Goal: Information Seeking & Learning: Learn about a topic

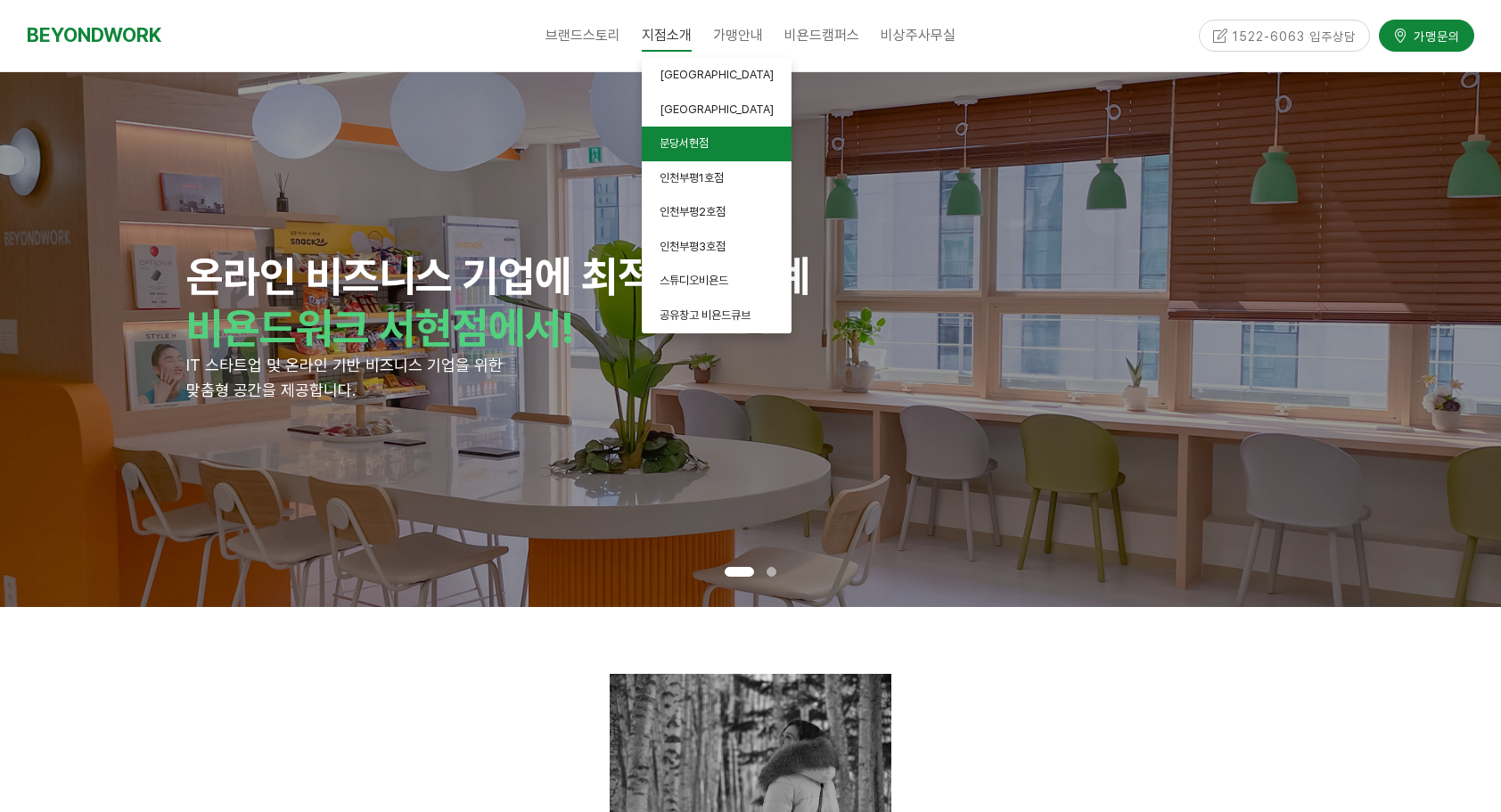
click at [680, 139] on span "분당서현점" at bounding box center [683, 143] width 49 height 13
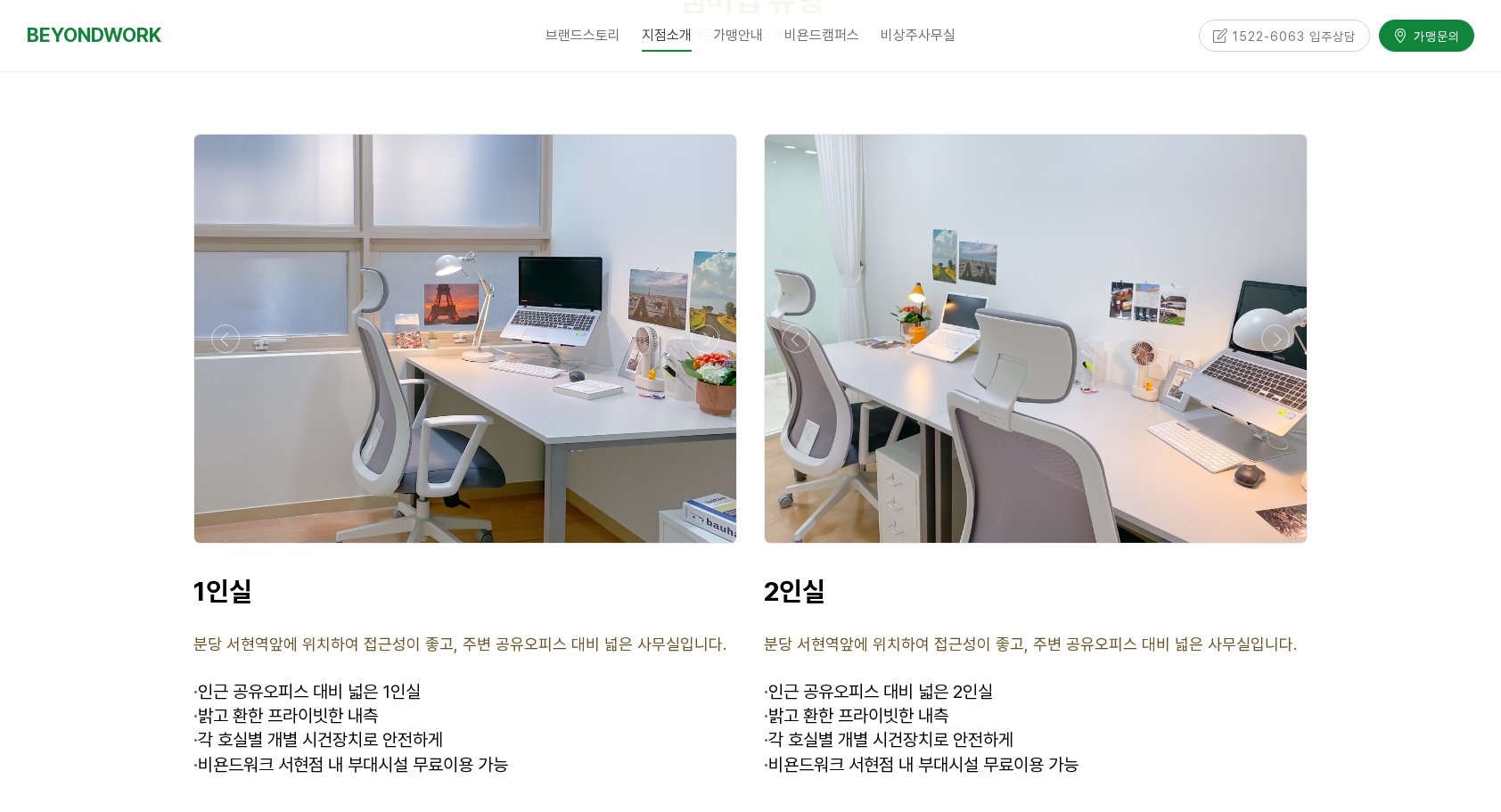
scroll to position [4366, 0]
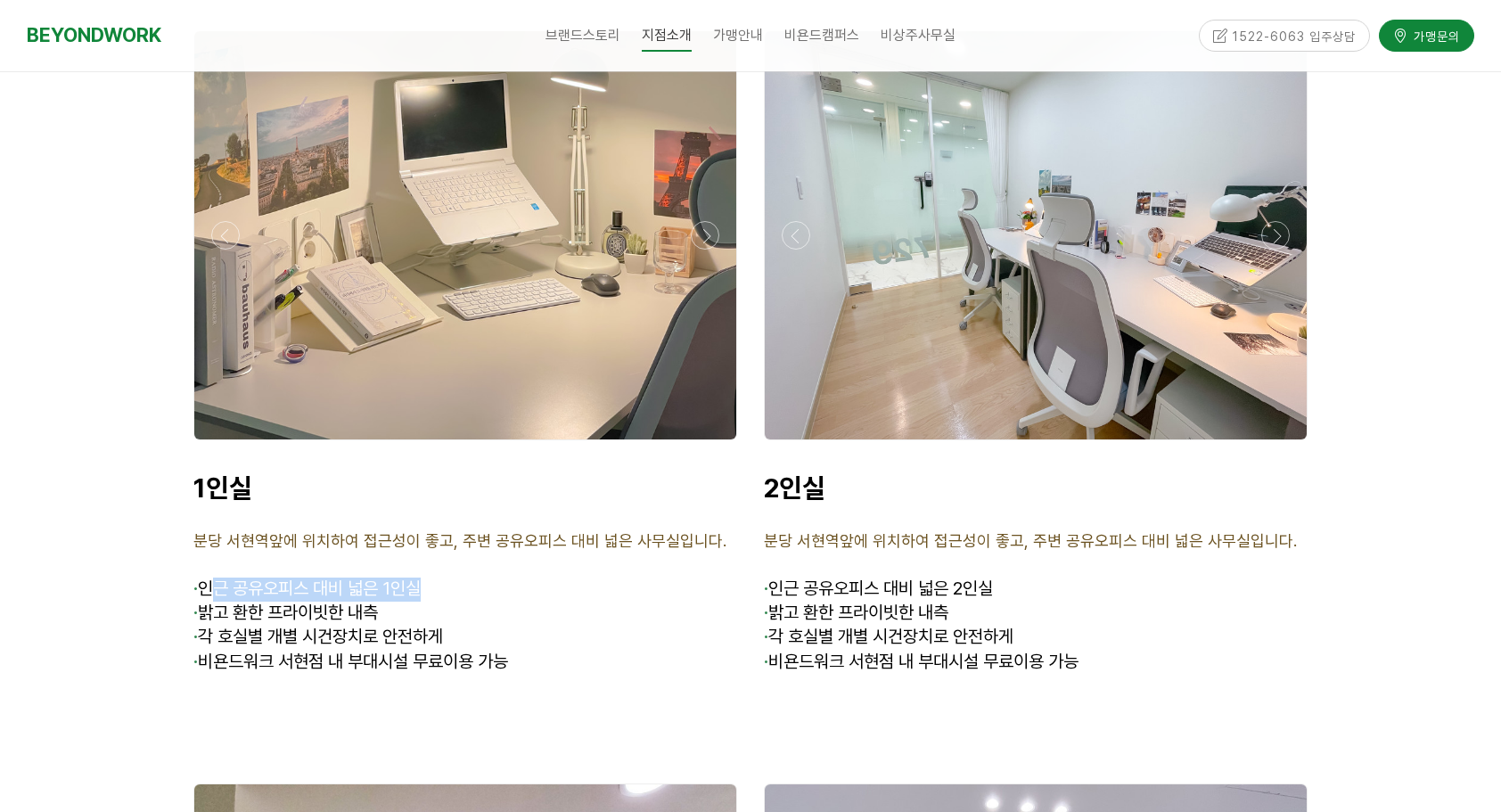
drag, startPoint x: 222, startPoint y: 531, endPoint x: 446, endPoint y: 531, distance: 224.0
click at [446, 578] on p "· 인근 공유오피스 대비 넓은 1인실" at bounding box center [465, 589] width 543 height 24
drag, startPoint x: 446, startPoint y: 531, endPoint x: 569, endPoint y: 539, distance: 123.3
click at [569, 578] on p "· 인근 공유오피스 대비 넓은 1인실" at bounding box center [465, 589] width 543 height 24
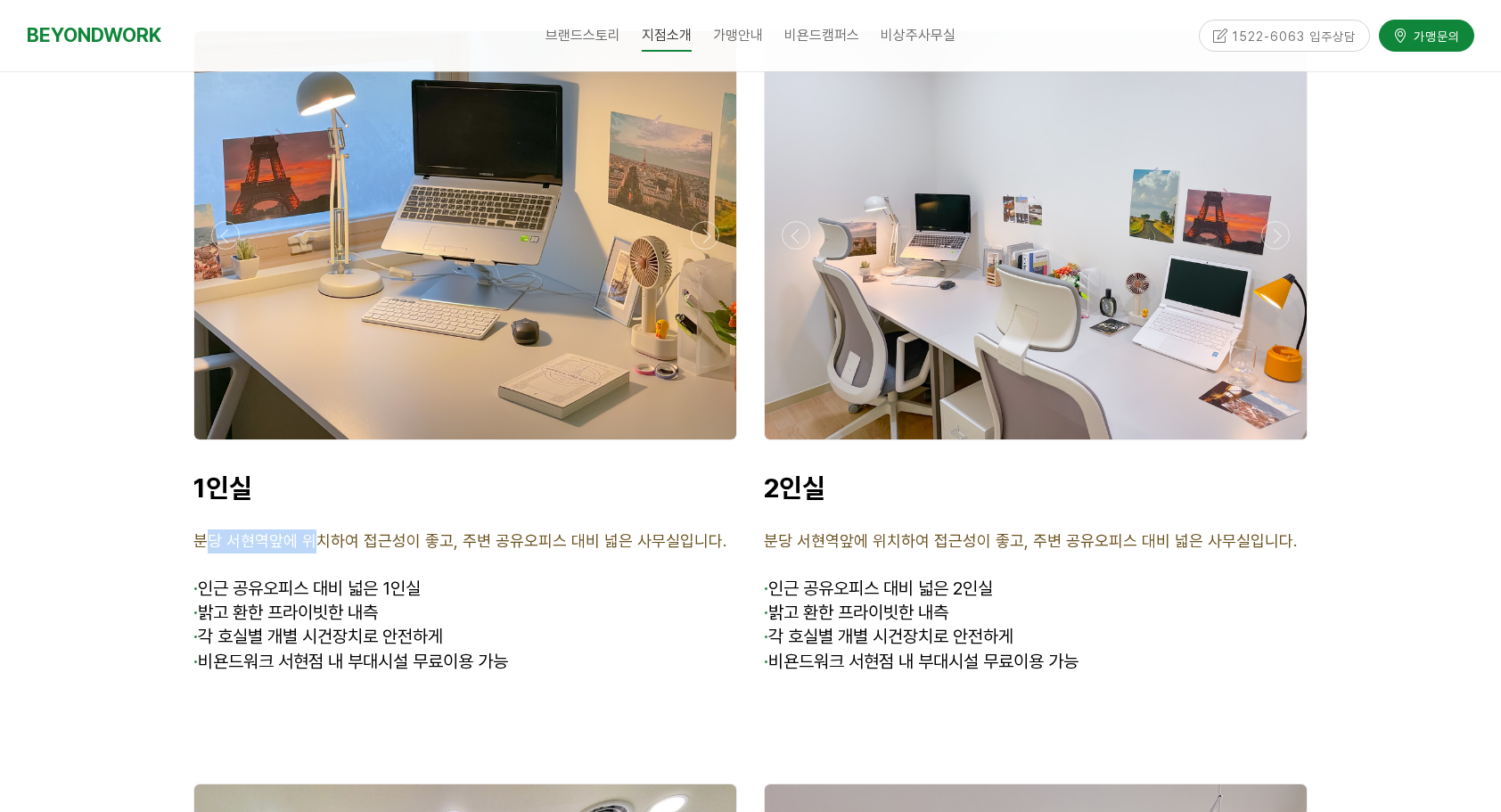
drag, startPoint x: 205, startPoint y: 483, endPoint x: 309, endPoint y: 489, distance: 104.2
click at [309, 531] on span "분당 서현역앞에 위치하여 접근성이 좋고, 주변 공유오피스 대비 넓은 사무실입니다." at bounding box center [459, 540] width 533 height 19
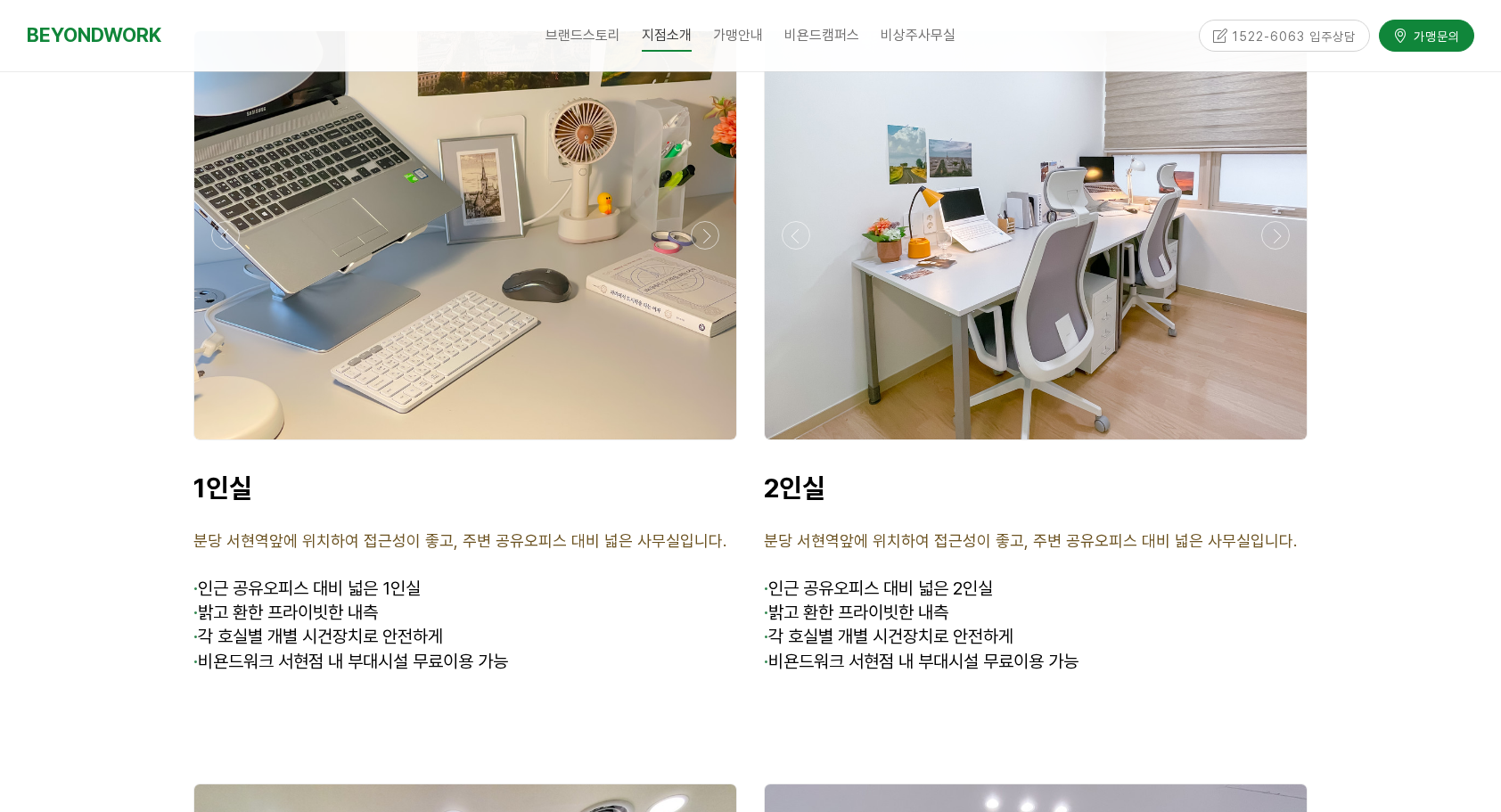
drag, startPoint x: 309, startPoint y: 489, endPoint x: 501, endPoint y: 570, distance: 208.4
click at [501, 601] on p "· 밝고 환한 프라이빗한 내측" at bounding box center [465, 613] width 543 height 24
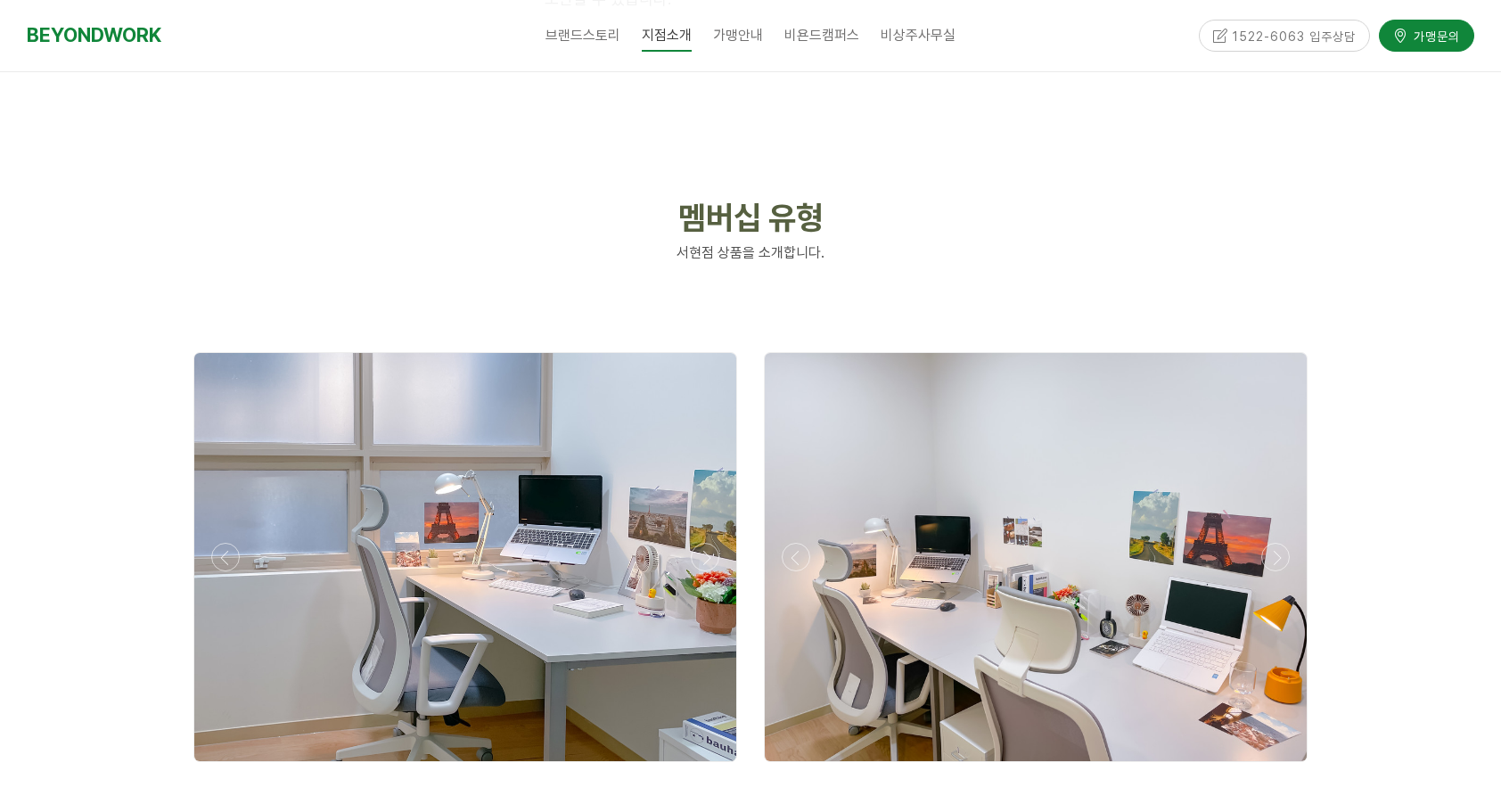
scroll to position [4069, 0]
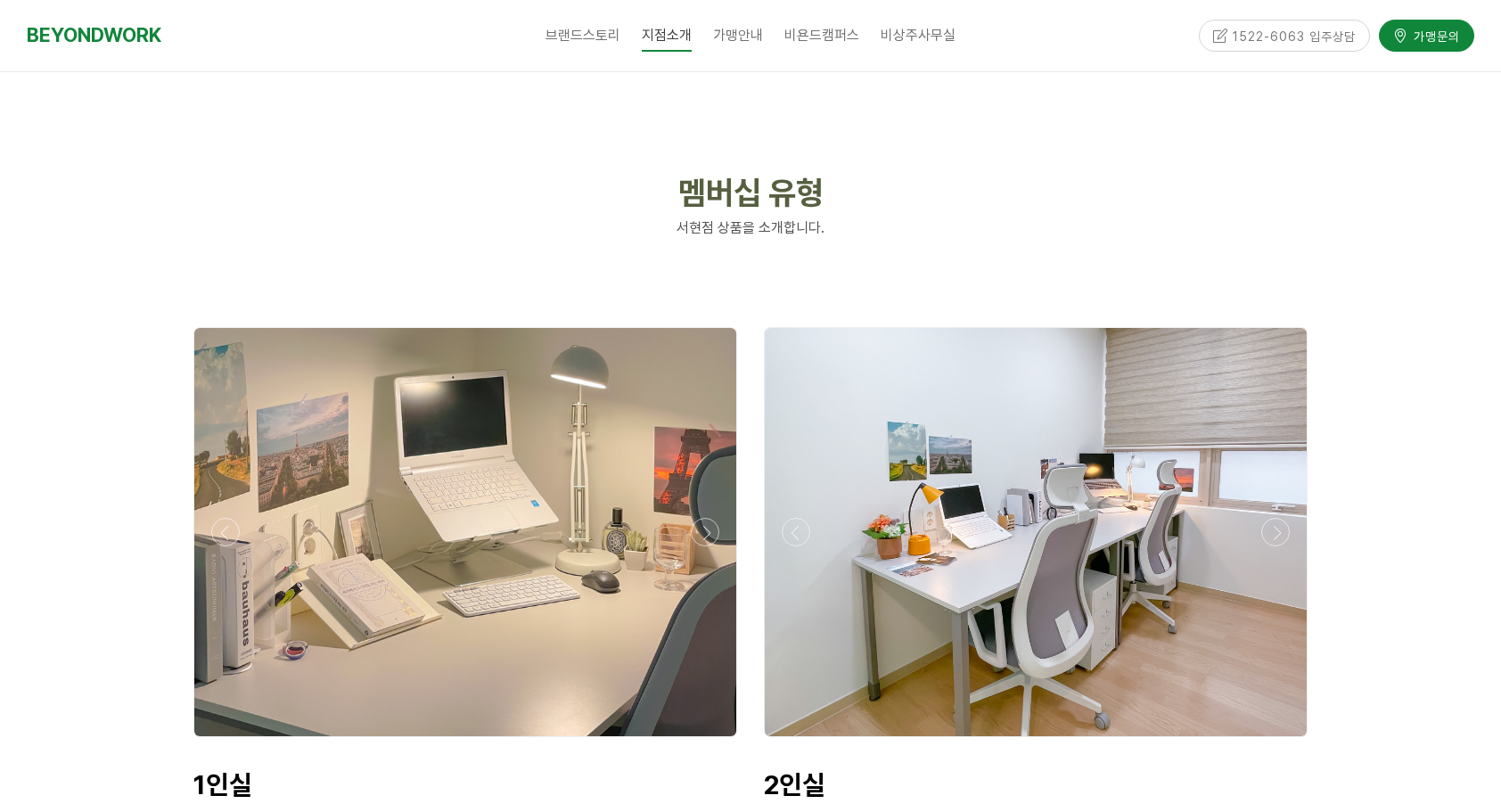
click at [697, 741] on div at bounding box center [465, 741] width 553 height 0
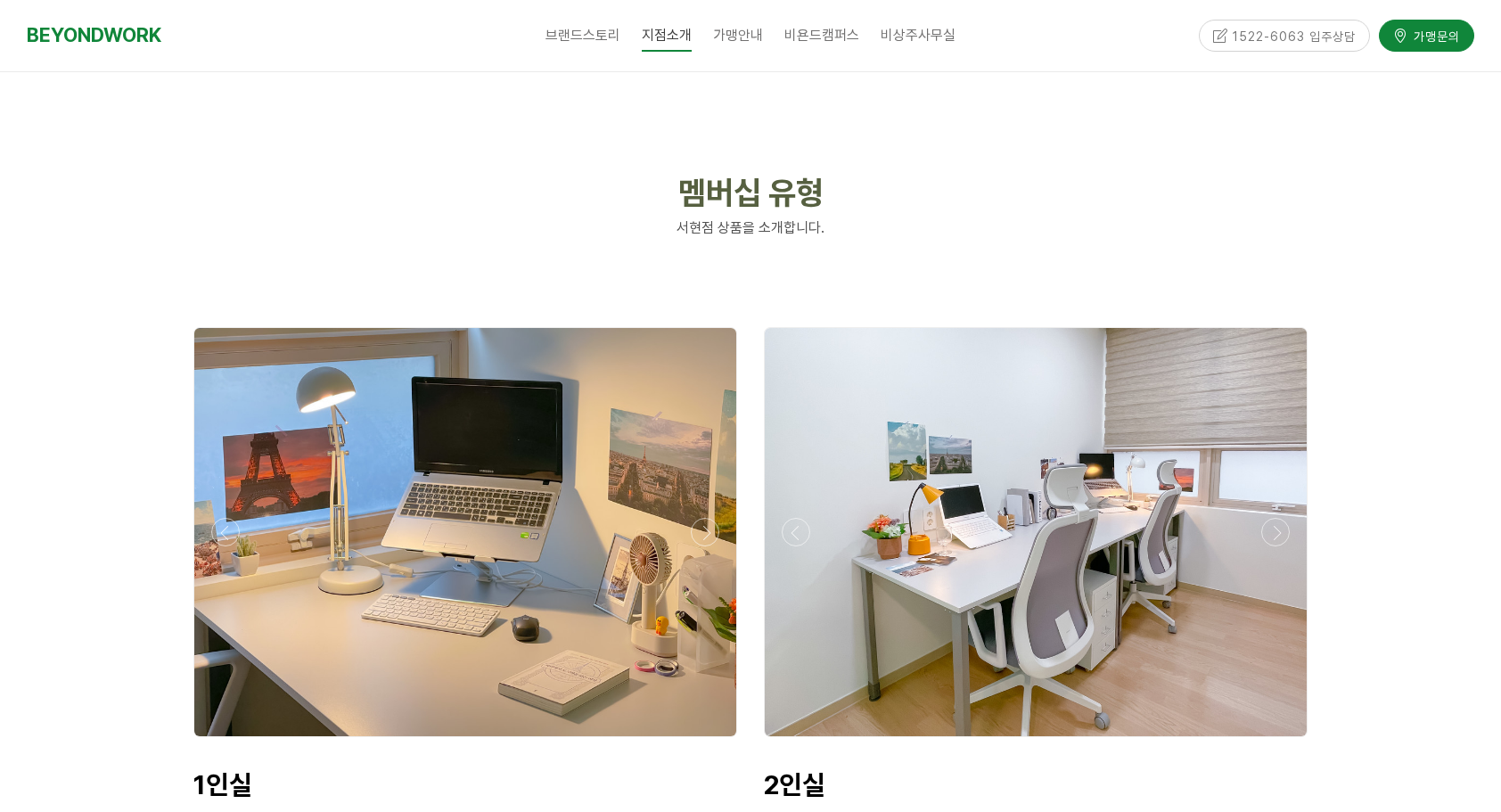
click at [698, 741] on div at bounding box center [465, 741] width 553 height 0
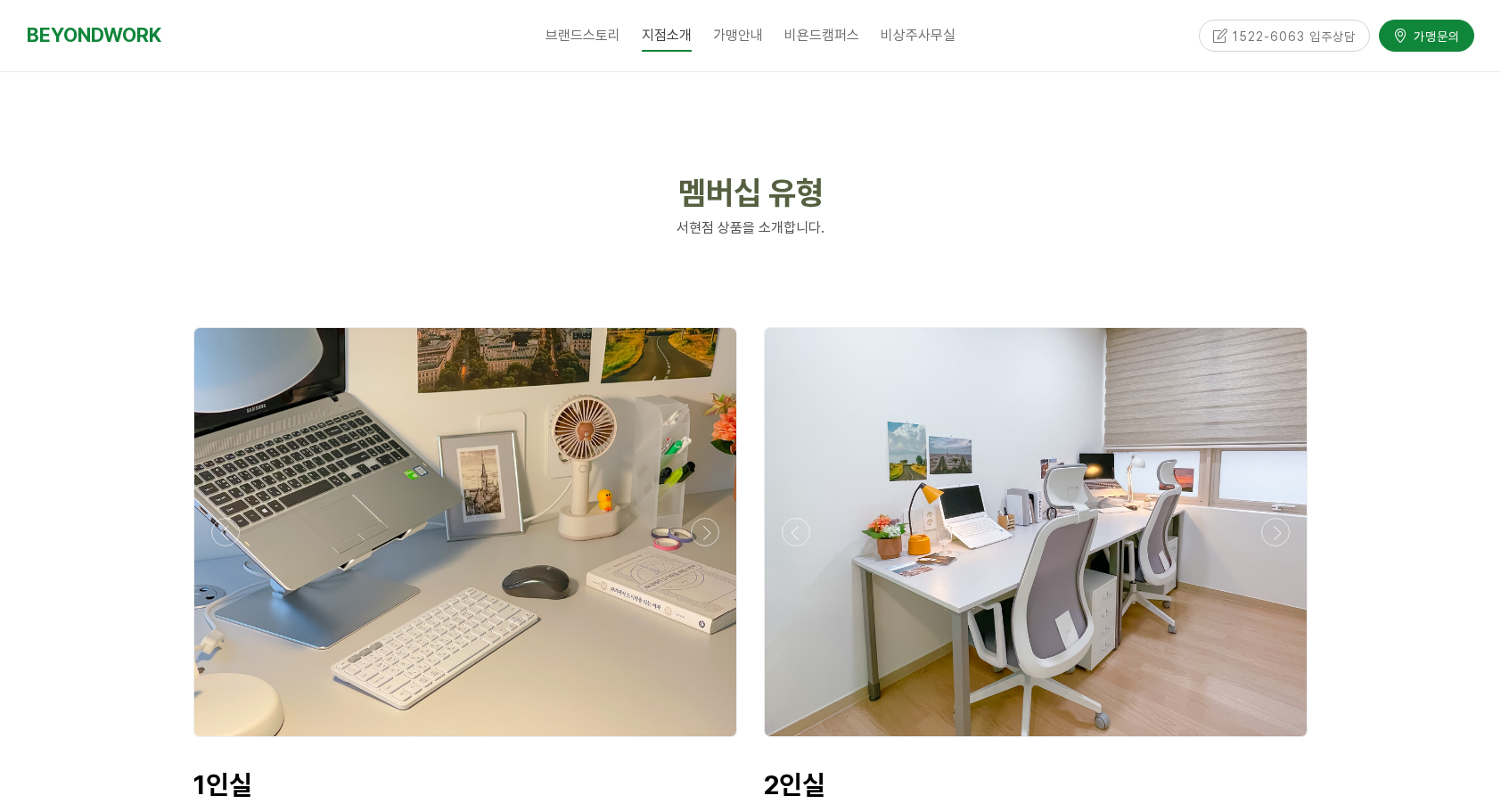
click at [699, 741] on div at bounding box center [465, 741] width 553 height 0
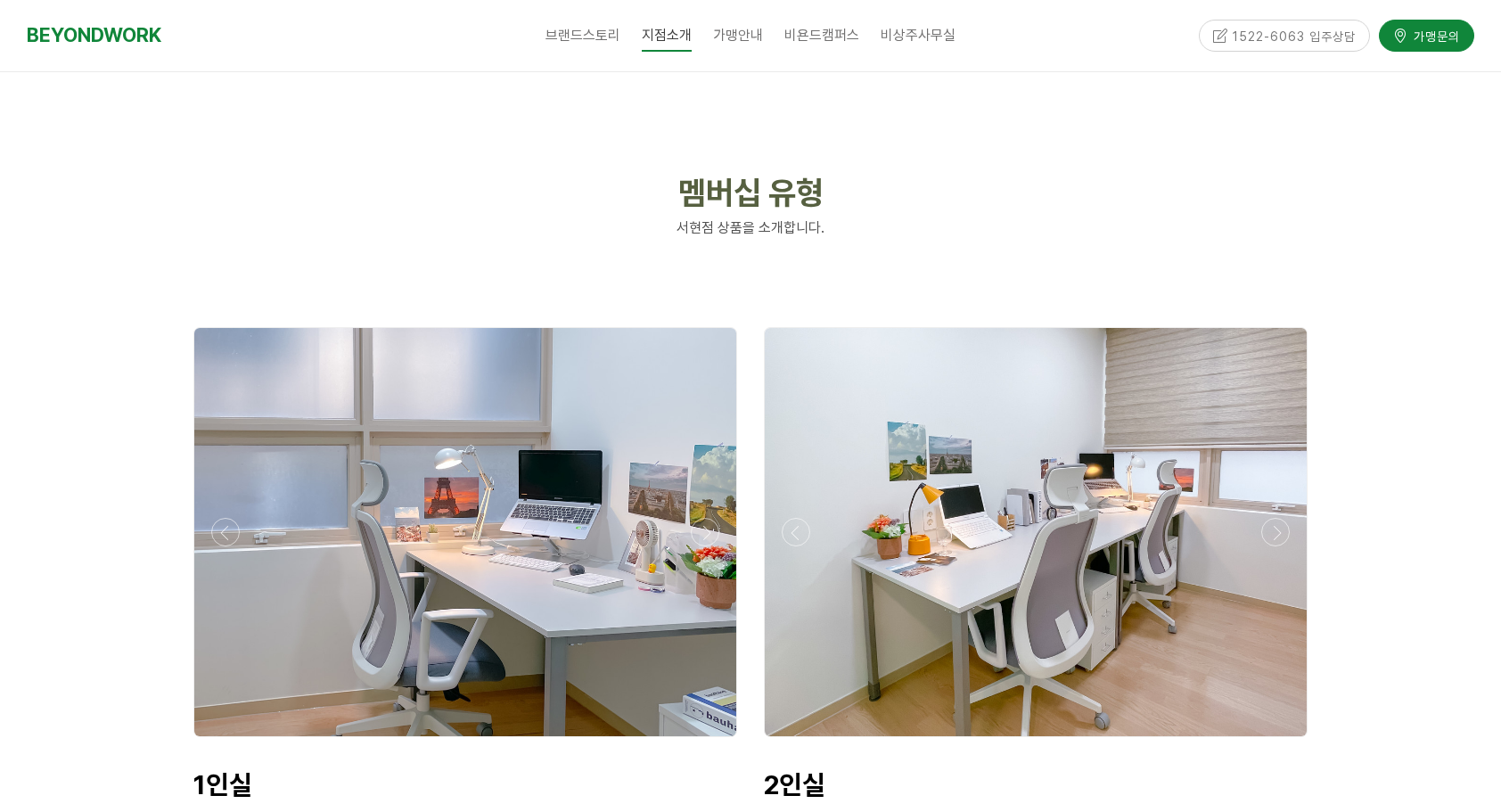
click at [699, 741] on div at bounding box center [465, 741] width 553 height 0
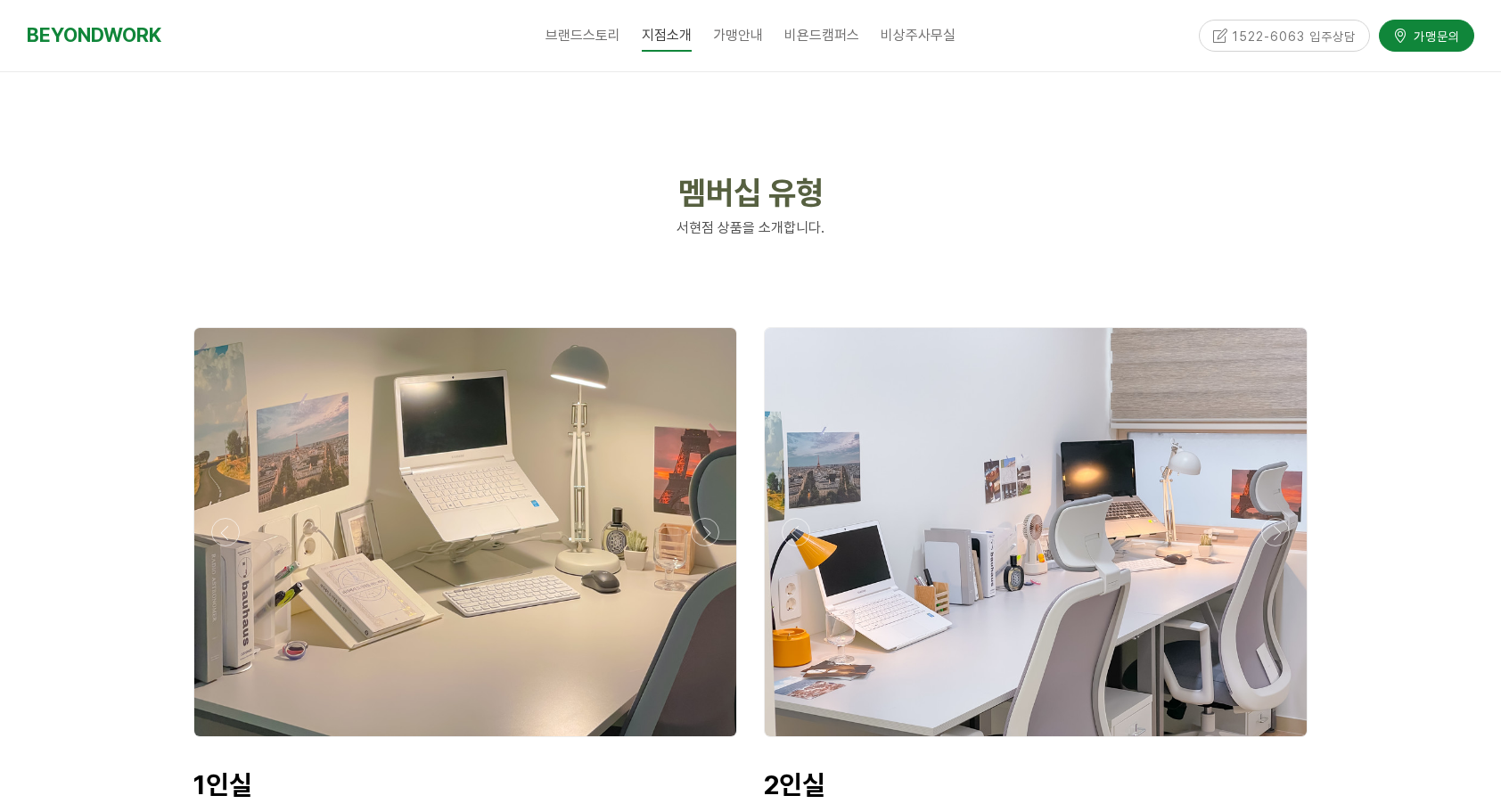
click at [699, 741] on div at bounding box center [465, 741] width 553 height 0
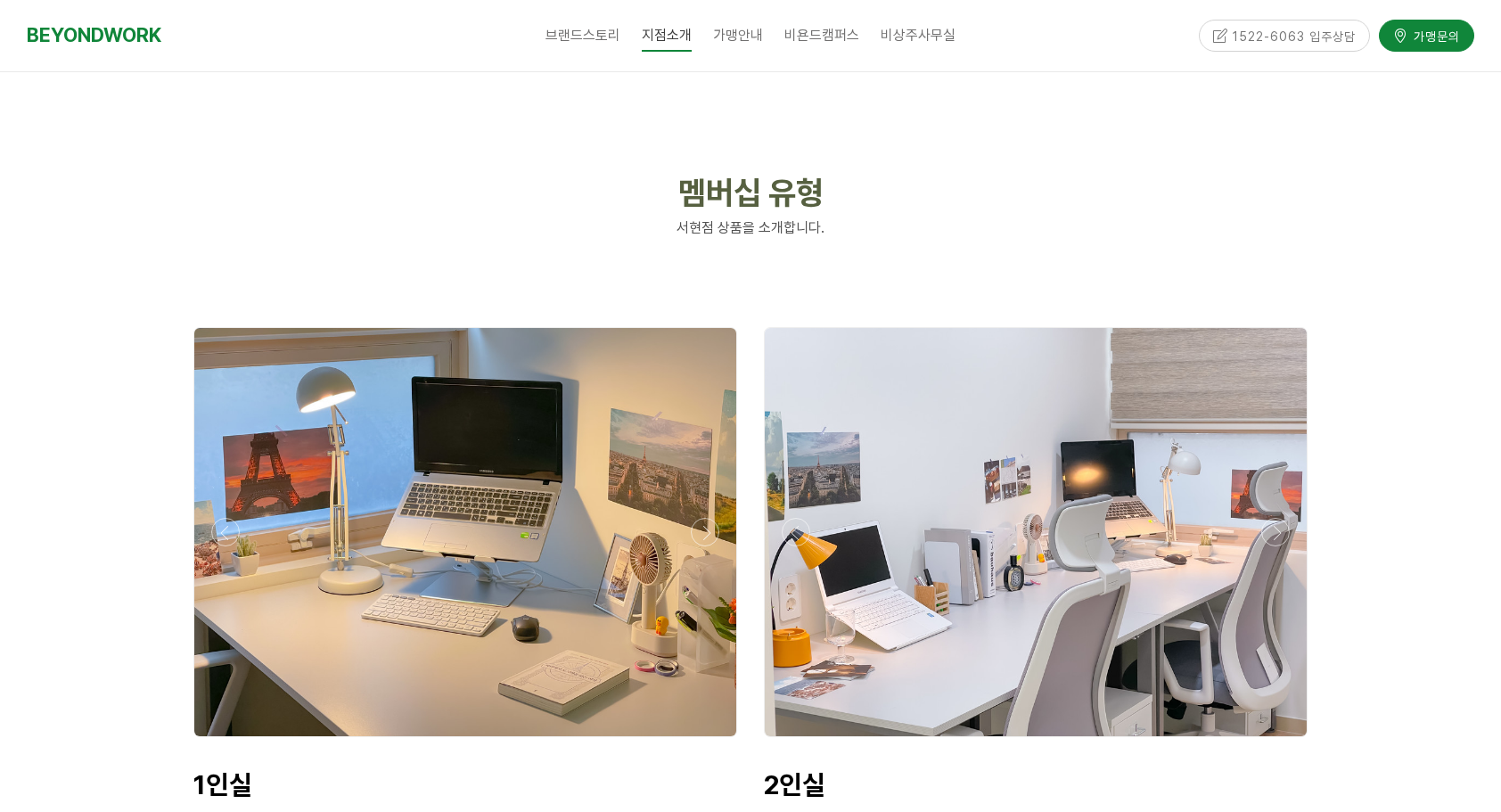
click at [699, 741] on div at bounding box center [465, 741] width 553 height 0
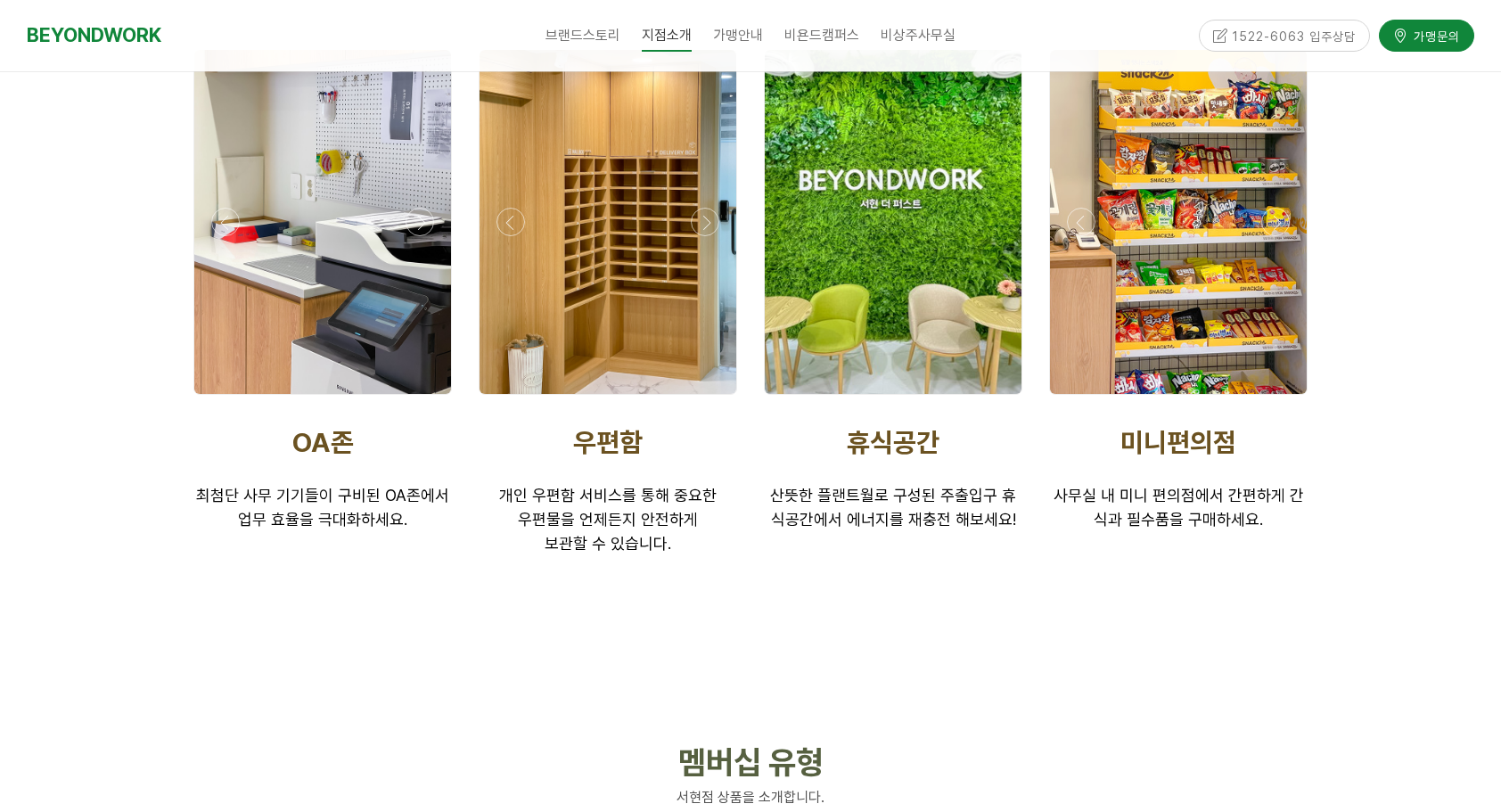
scroll to position [3326, 0]
